Goal: Task Accomplishment & Management: Manage account settings

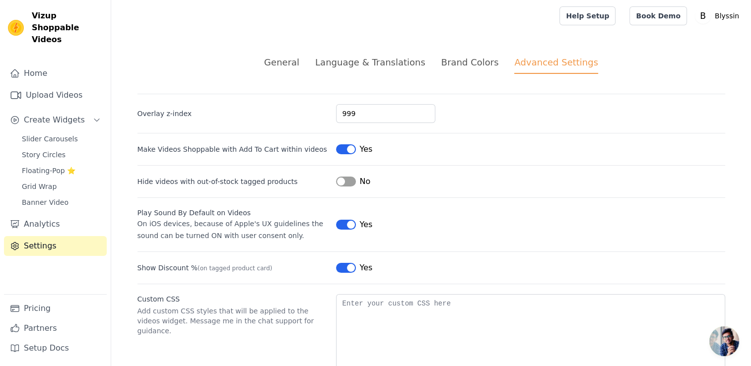
click at [299, 63] on div "General" at bounding box center [281, 62] width 35 height 13
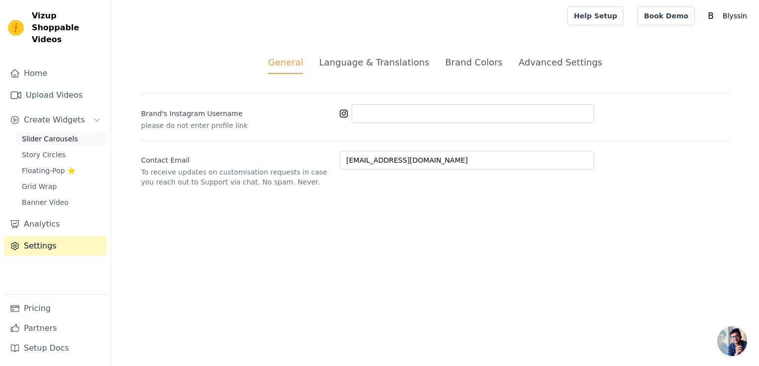
click at [40, 134] on span "Slider Carousels" at bounding box center [50, 139] width 56 height 10
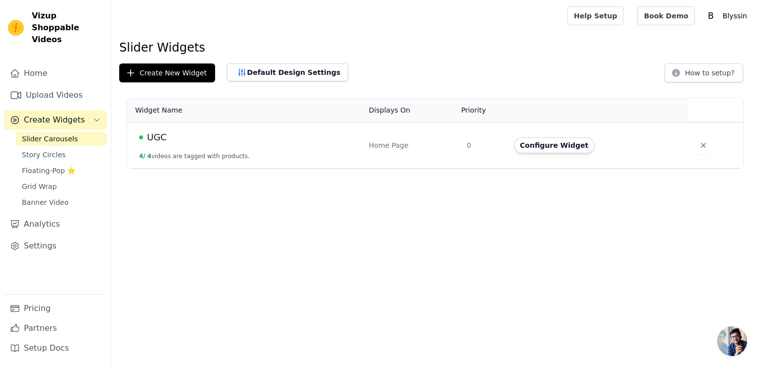
click at [161, 134] on span "UGC" at bounding box center [157, 138] width 20 height 14
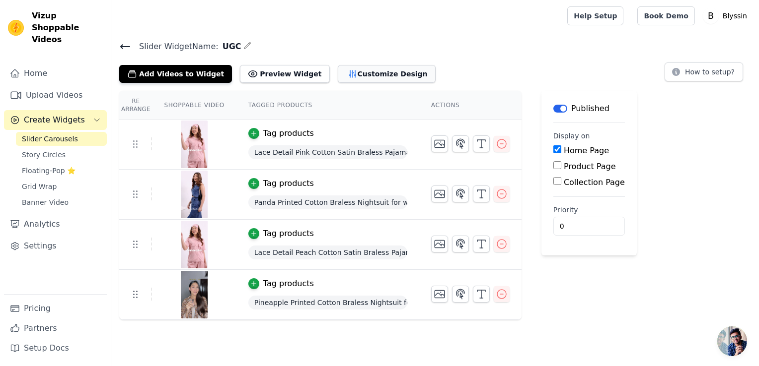
click at [342, 68] on button "Customize Design" at bounding box center [387, 74] width 98 height 18
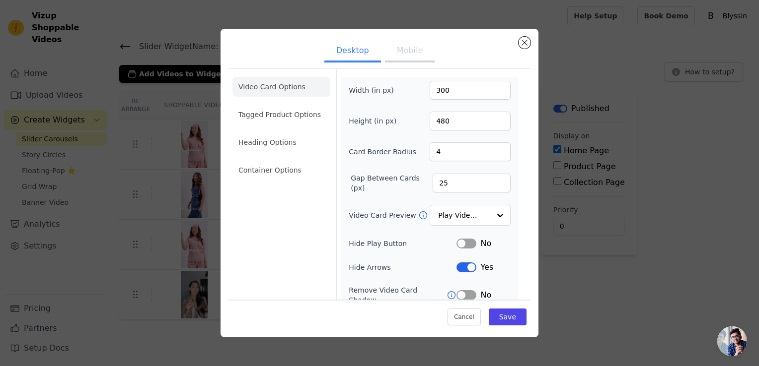
scroll to position [74, 0]
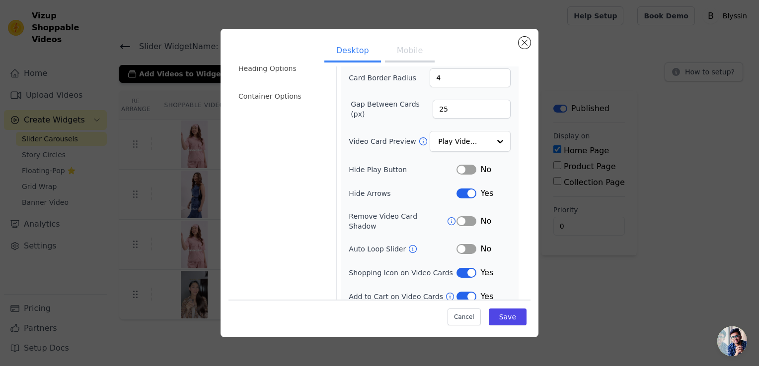
click at [458, 223] on div "Width (in px) 300 Height (in px) 480 Card Border Radius 4 Gap Between Cards (px…" at bounding box center [430, 155] width 162 height 296
click at [455, 223] on div "Width (in px) 300 Height (in px) 480 Card Border Radius 4 Gap Between Cards (px…" at bounding box center [430, 155] width 162 height 296
drag, startPoint x: 463, startPoint y: 221, endPoint x: 447, endPoint y: 218, distance: 15.9
click at [447, 218] on div "Width (in px) 300 Height (in px) 480 Card Border Radius 4 Gap Between Cards (px…" at bounding box center [430, 155] width 162 height 296
click at [305, 237] on div "Video Card Options Tagged Product Options Heading Options Container Options" at bounding box center [281, 153] width 98 height 316
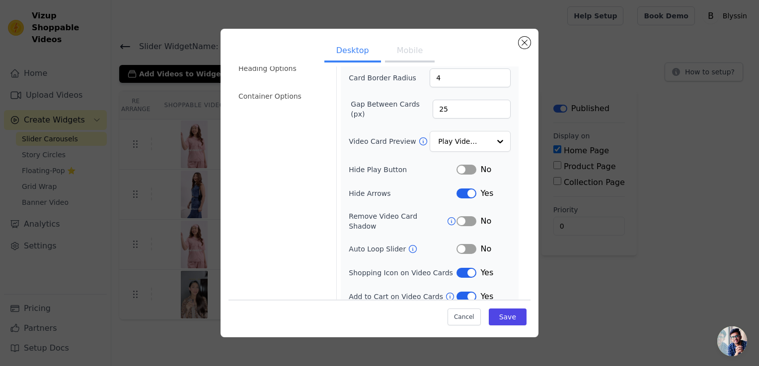
scroll to position [0, 0]
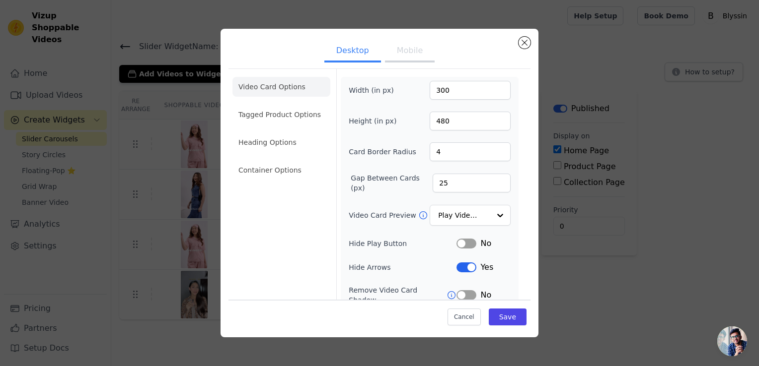
click at [405, 58] on button "Mobile" at bounding box center [410, 52] width 50 height 22
click at [482, 212] on div "Option Play Video In Loop, selected. Select is focused, type to refine list, pr…" at bounding box center [470, 216] width 81 height 22
click at [482, 212] on div "Play Video In Loop" at bounding box center [470, 216] width 81 height 22
click at [269, 145] on li "Heading Options" at bounding box center [281, 143] width 98 height 20
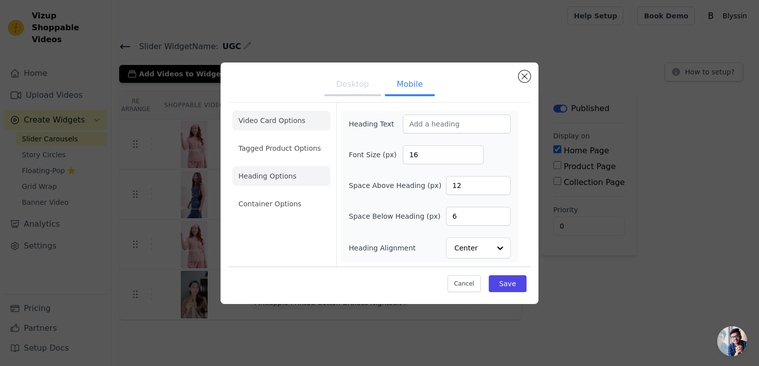
click at [268, 139] on li "Video Card Options" at bounding box center [281, 149] width 98 height 20
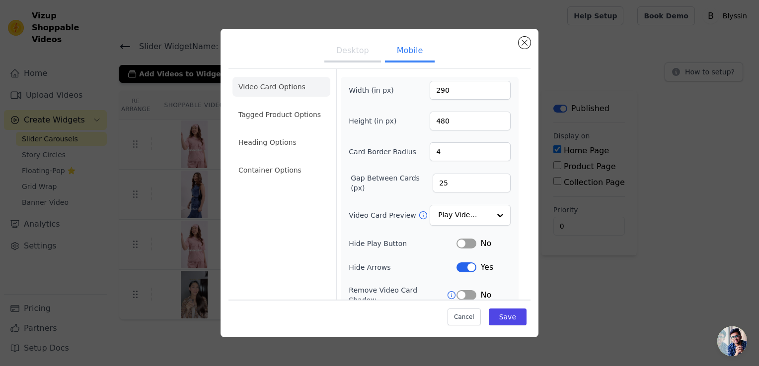
click at [284, 181] on ul "Video Card Options Tagged Product Options Heading Options Container Options" at bounding box center [281, 128] width 98 height 111
click at [285, 177] on li "Container Options" at bounding box center [281, 170] width 98 height 20
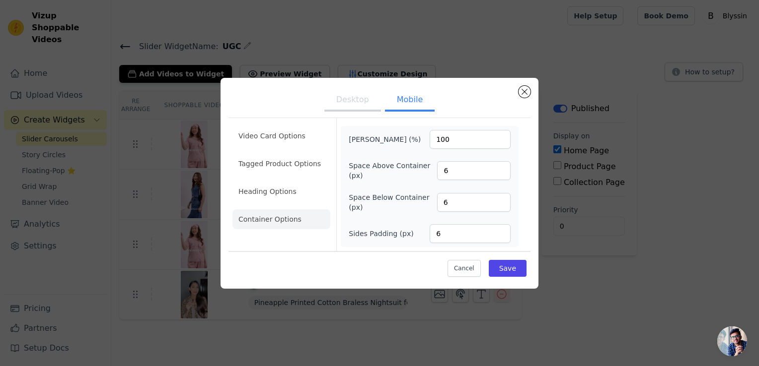
click at [354, 101] on button "Desktop" at bounding box center [352, 101] width 57 height 22
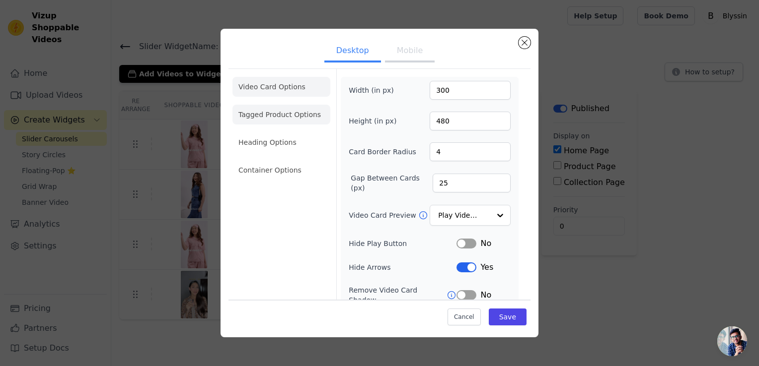
click at [294, 160] on li "Tagged Product Options" at bounding box center [281, 170] width 98 height 20
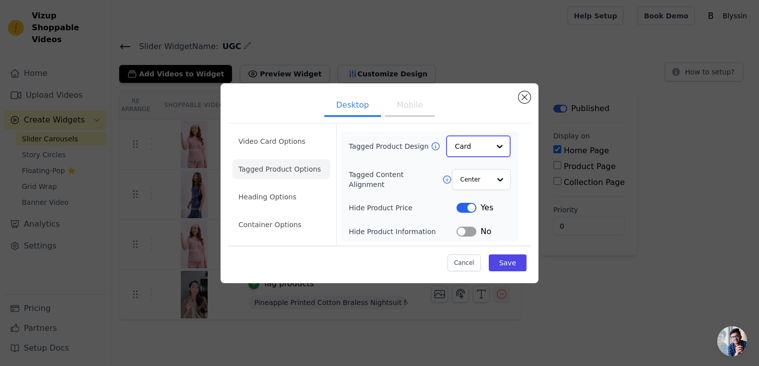
click at [469, 148] on input "Tagged Product Design" at bounding box center [472, 147] width 35 height 20
click at [469, 187] on div "Overlay" at bounding box center [478, 190] width 65 height 21
click at [516, 266] on button "Save" at bounding box center [508, 262] width 38 height 17
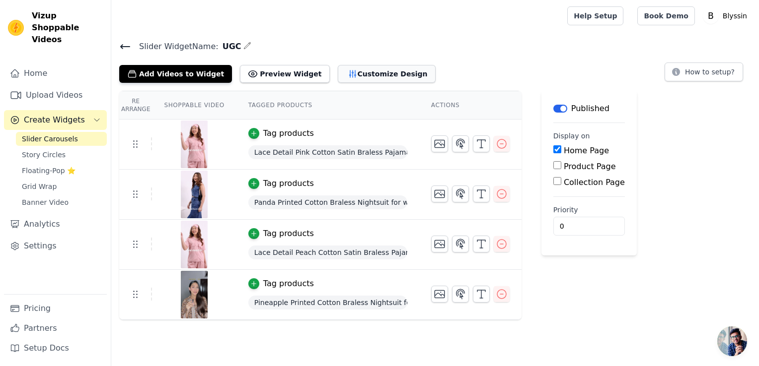
click at [342, 73] on button "Customize Design" at bounding box center [387, 74] width 98 height 18
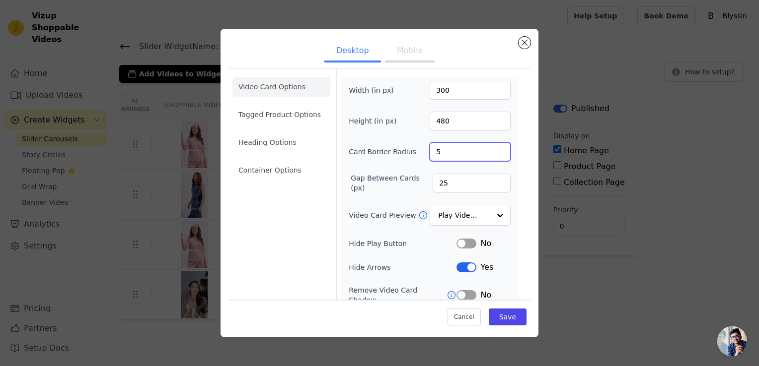
type input "5"
click at [495, 148] on input "5" at bounding box center [470, 152] width 81 height 19
click at [398, 49] on button "Mobile" at bounding box center [410, 52] width 50 height 22
type input "5"
click at [492, 150] on input "5" at bounding box center [470, 152] width 81 height 19
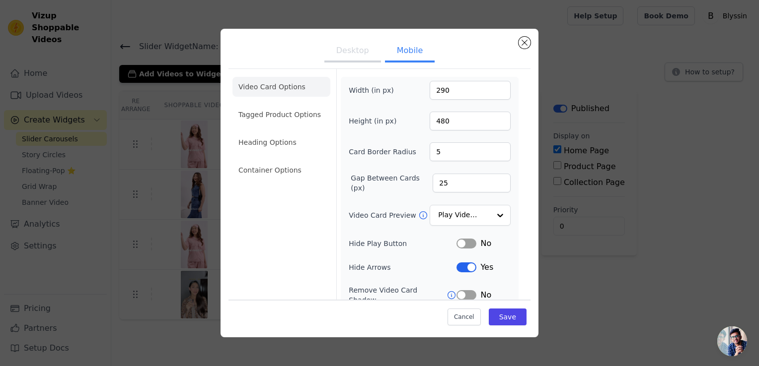
click at [344, 55] on button "Desktop" at bounding box center [352, 52] width 57 height 22
click at [279, 160] on li "Tagged Product Options" at bounding box center [281, 170] width 98 height 20
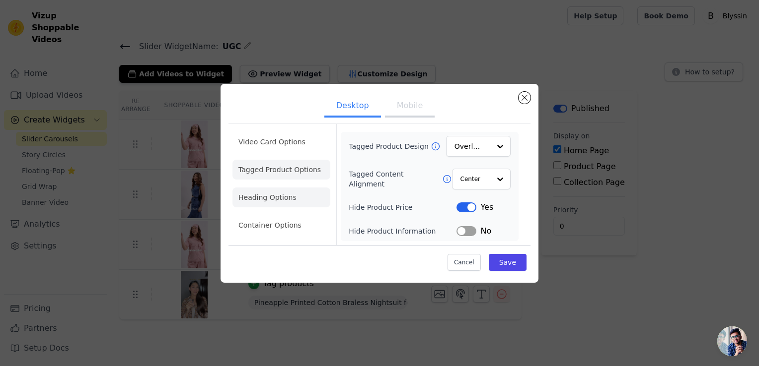
click at [276, 193] on li "Heading Options" at bounding box center [281, 198] width 98 height 20
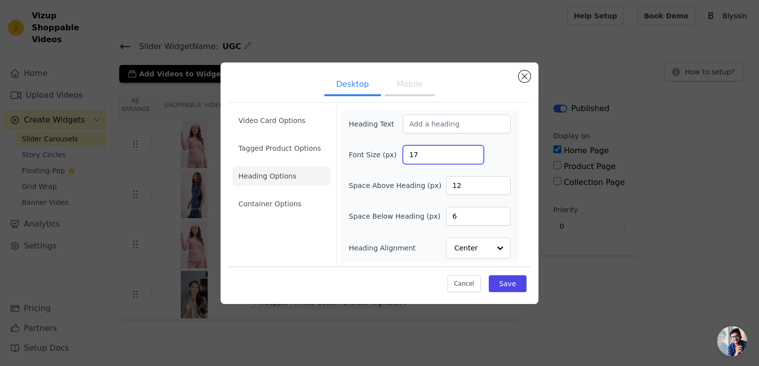
click at [473, 150] on input "17" at bounding box center [443, 155] width 81 height 19
type input "18"
click at [473, 150] on input "18" at bounding box center [443, 155] width 81 height 19
click at [501, 214] on input "7" at bounding box center [478, 216] width 65 height 19
click at [501, 214] on input "8" at bounding box center [478, 216] width 65 height 19
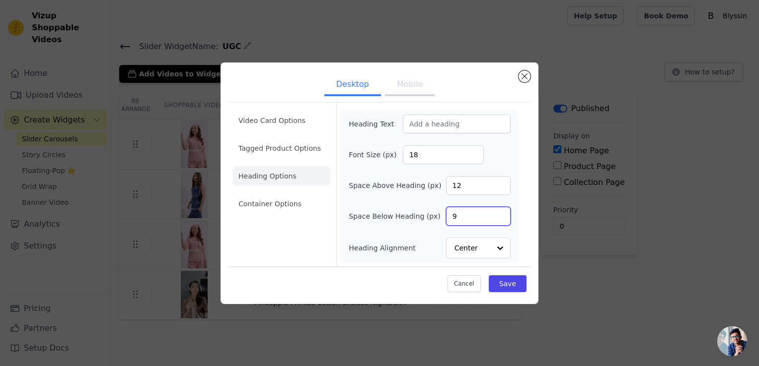
click at [501, 214] on input "9" at bounding box center [478, 216] width 65 height 19
click at [501, 214] on input "10" at bounding box center [478, 216] width 65 height 19
click at [501, 214] on input "11" at bounding box center [478, 216] width 65 height 19
click at [501, 214] on input "12" at bounding box center [478, 216] width 65 height 19
click at [501, 214] on input "13" at bounding box center [478, 216] width 65 height 19
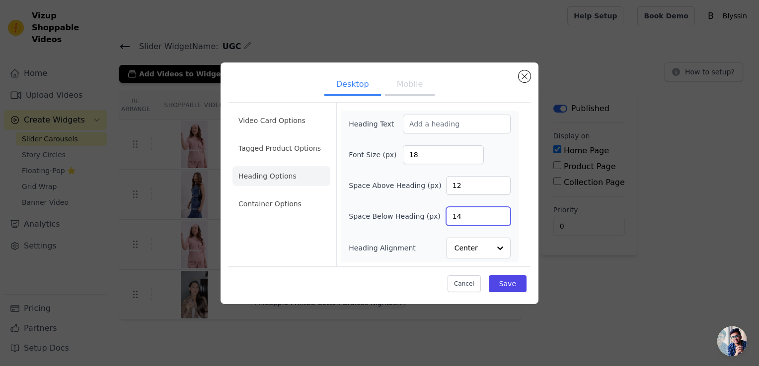
click at [501, 214] on input "14" at bounding box center [478, 216] width 65 height 19
type input "15"
click at [501, 214] on input "15" at bounding box center [478, 216] width 65 height 19
click at [459, 214] on input "15" at bounding box center [478, 216] width 65 height 19
click at [501, 183] on input "13" at bounding box center [478, 185] width 65 height 19
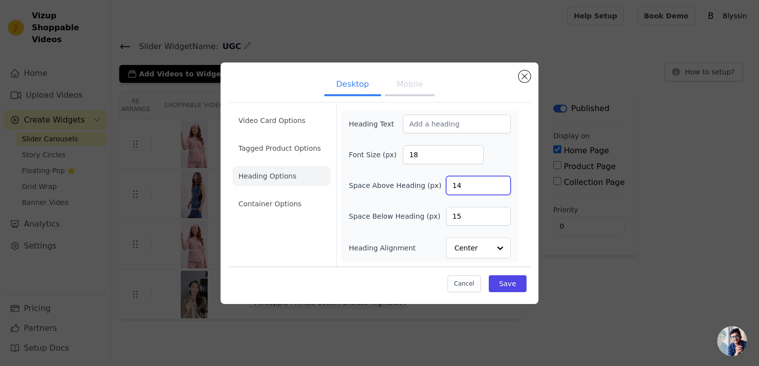
click at [501, 183] on input "14" at bounding box center [478, 185] width 65 height 19
type input "15"
click at [501, 183] on input "15" at bounding box center [478, 185] width 65 height 19
click at [512, 290] on button "Save" at bounding box center [508, 284] width 38 height 17
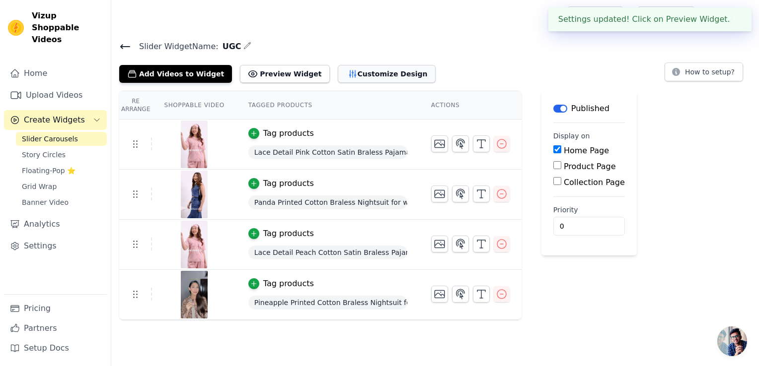
click at [338, 73] on button "Customize Design" at bounding box center [387, 74] width 98 height 18
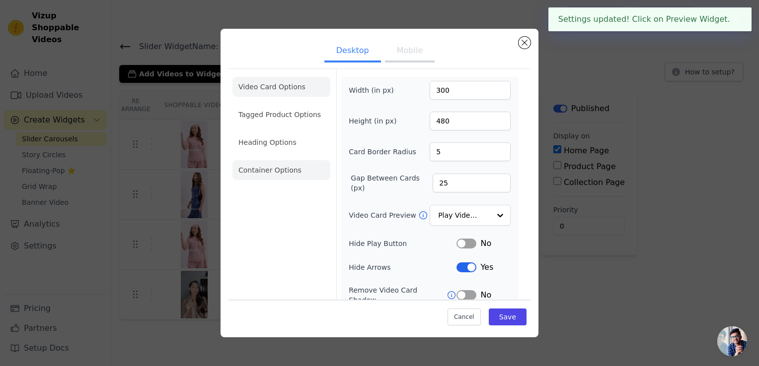
click at [279, 162] on li "Container Options" at bounding box center [281, 170] width 98 height 20
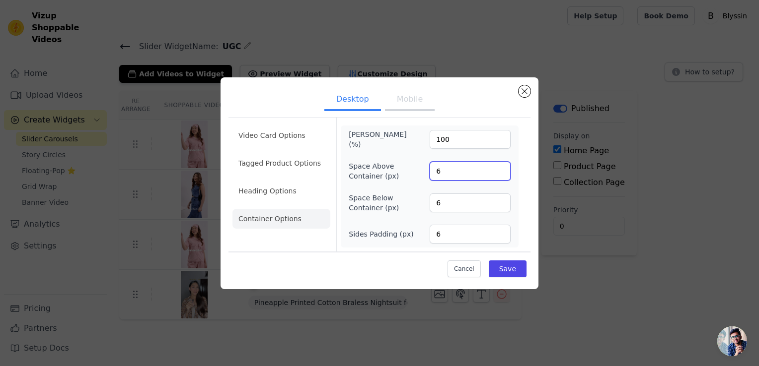
drag, startPoint x: 441, startPoint y: 168, endPoint x: 411, endPoint y: 168, distance: 30.8
click at [411, 168] on div "Space Above Container (px) 6" at bounding box center [430, 171] width 162 height 20
type input "15"
drag, startPoint x: 452, startPoint y: 210, endPoint x: 427, endPoint y: 209, distance: 25.8
click at [427, 209] on div "Space Below Container (px) 6" at bounding box center [430, 203] width 162 height 20
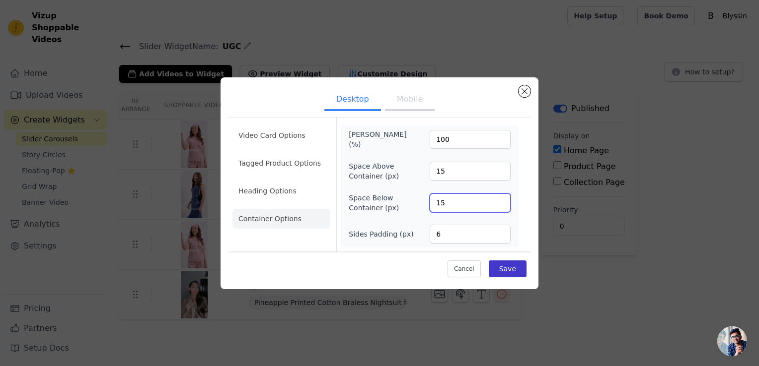
type input "15"
click at [512, 271] on button "Save" at bounding box center [508, 269] width 38 height 17
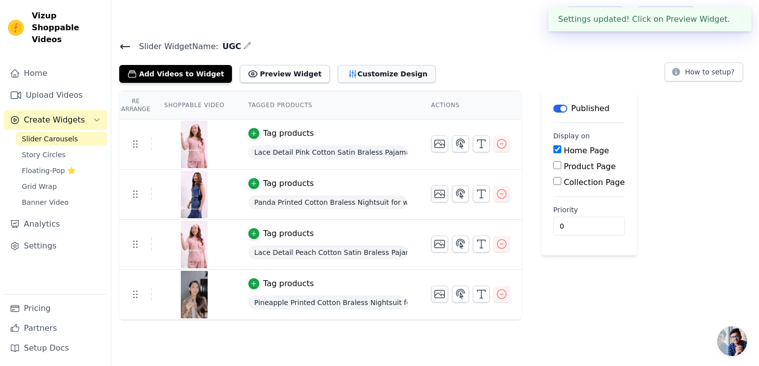
click at [369, 73] on button "Customize Design" at bounding box center [387, 74] width 98 height 18
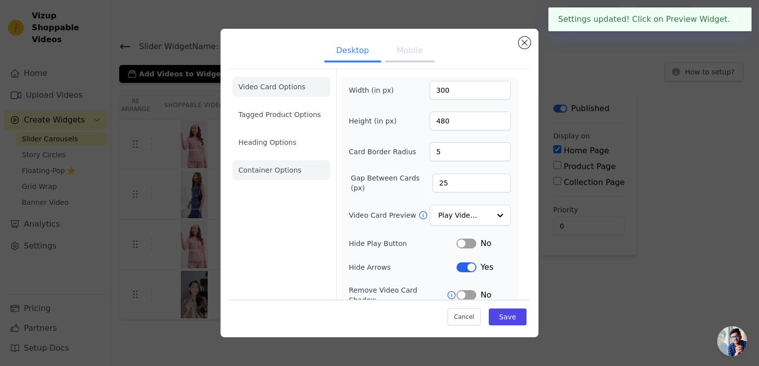
click at [282, 172] on li "Container Options" at bounding box center [281, 170] width 98 height 20
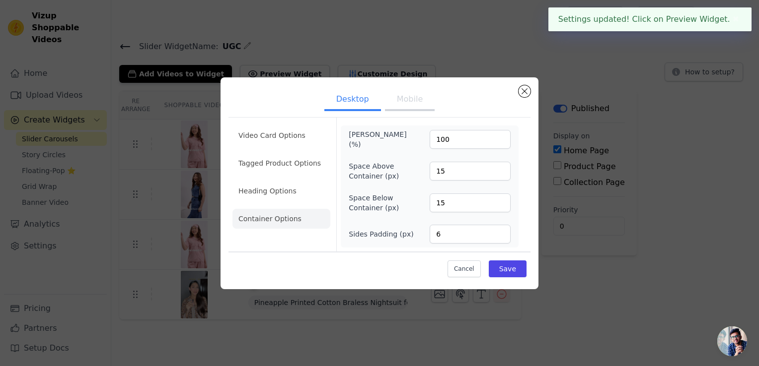
click at [407, 102] on button "Mobile" at bounding box center [410, 100] width 50 height 22
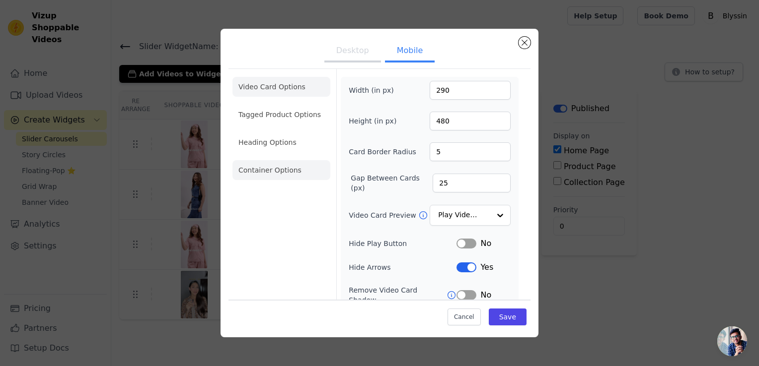
click at [284, 168] on li "Container Options" at bounding box center [281, 170] width 98 height 20
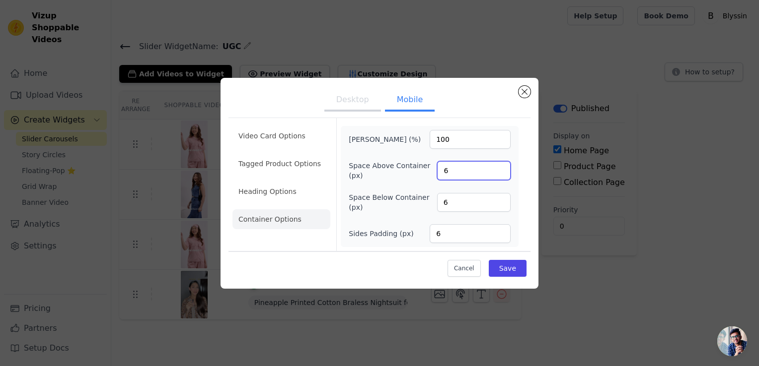
drag, startPoint x: 452, startPoint y: 172, endPoint x: 426, endPoint y: 173, distance: 26.8
click at [426, 173] on div "Space Above Container (px) 6" at bounding box center [430, 171] width 162 height 20
type input "10"
drag, startPoint x: 452, startPoint y: 204, endPoint x: 427, endPoint y: 205, distance: 25.4
click at [427, 205] on div "Space Below Container (px) 6" at bounding box center [430, 203] width 162 height 20
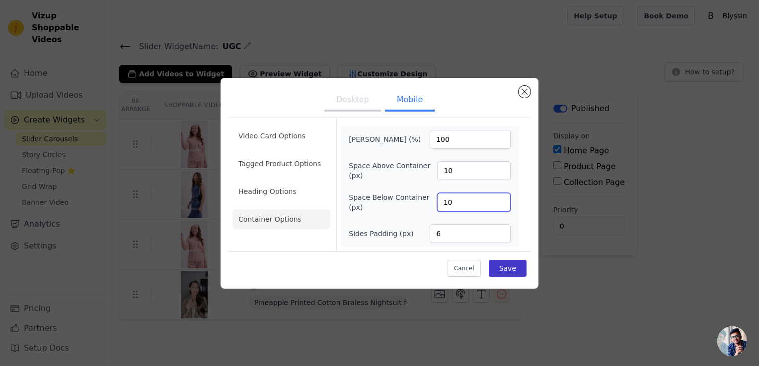
type input "10"
click at [512, 269] on button "Save" at bounding box center [508, 268] width 38 height 17
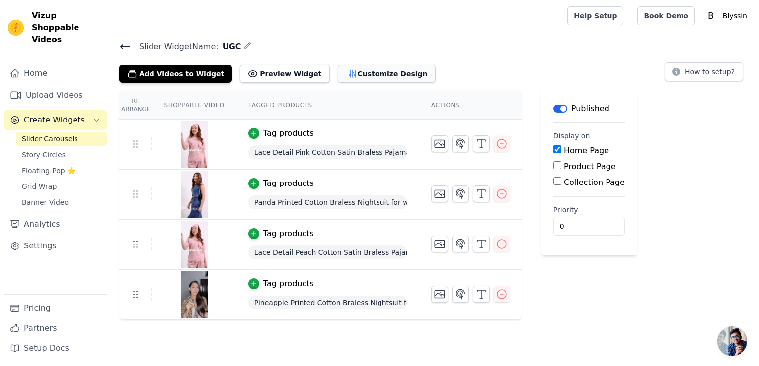
click at [376, 76] on button "Customize Design" at bounding box center [387, 74] width 98 height 18
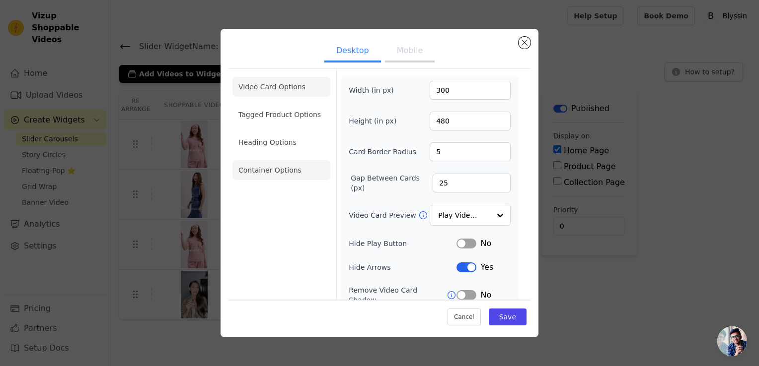
click at [288, 172] on li "Container Options" at bounding box center [281, 170] width 98 height 20
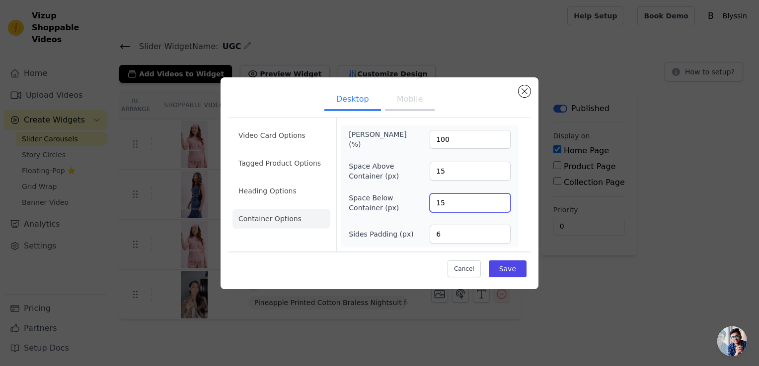
drag, startPoint x: 446, startPoint y: 204, endPoint x: 426, endPoint y: 209, distance: 20.6
click at [426, 209] on div "Space Below Container (px) 15" at bounding box center [430, 203] width 162 height 20
type input "20"
click at [503, 273] on button "Save" at bounding box center [508, 269] width 38 height 17
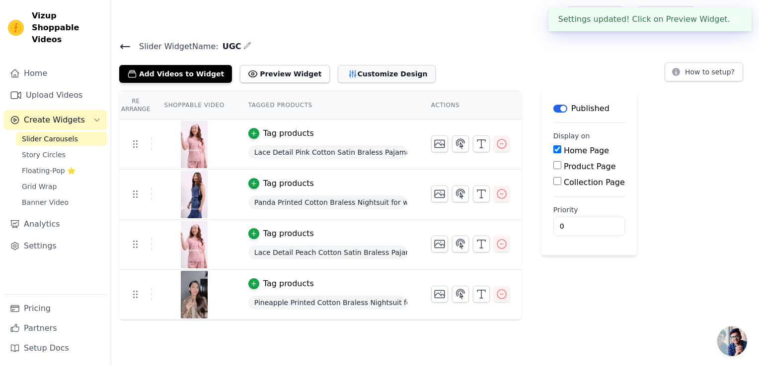
click at [348, 73] on icon "button" at bounding box center [353, 74] width 10 height 10
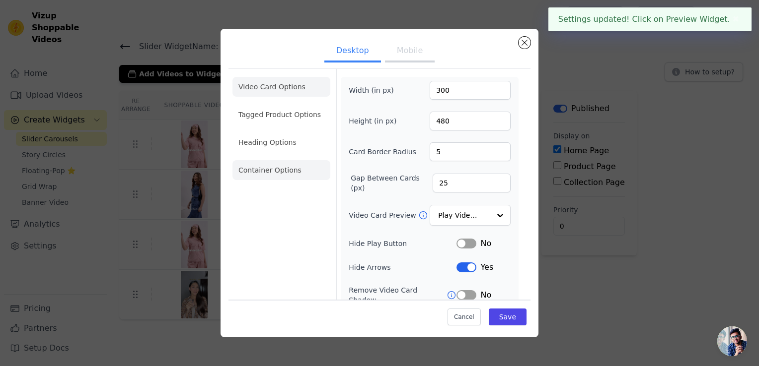
click at [266, 171] on li "Container Options" at bounding box center [281, 170] width 98 height 20
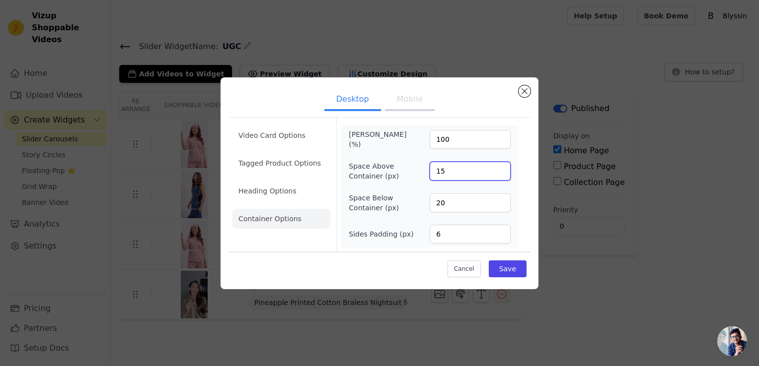
drag, startPoint x: 448, startPoint y: 170, endPoint x: 417, endPoint y: 176, distance: 32.3
click at [417, 176] on div "Space Above Container (px) 15" at bounding box center [430, 171] width 162 height 20
type input "20"
click at [505, 268] on button "Save" at bounding box center [508, 269] width 38 height 17
